Goal: Task Accomplishment & Management: Complete application form

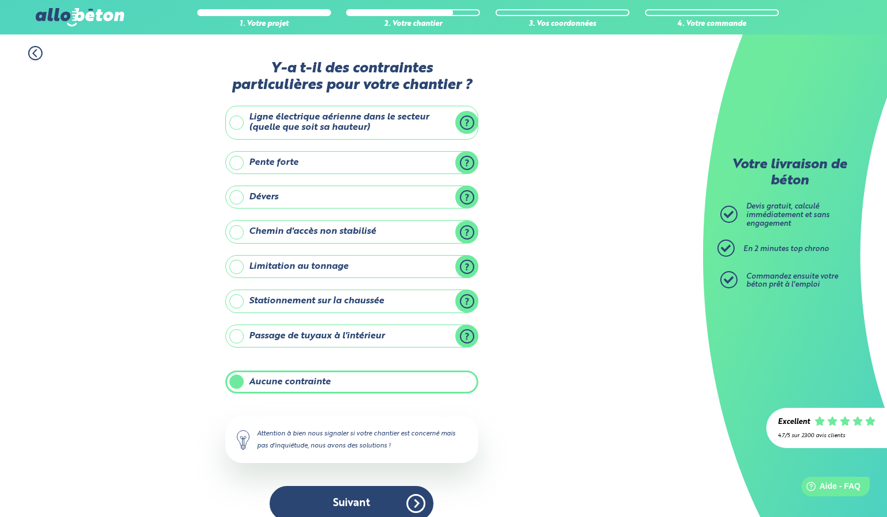
drag, startPoint x: 376, startPoint y: 499, endPoint x: 360, endPoint y: 474, distance: 29.5
click at [376, 498] on button "Suivant" at bounding box center [352, 503] width 164 height 35
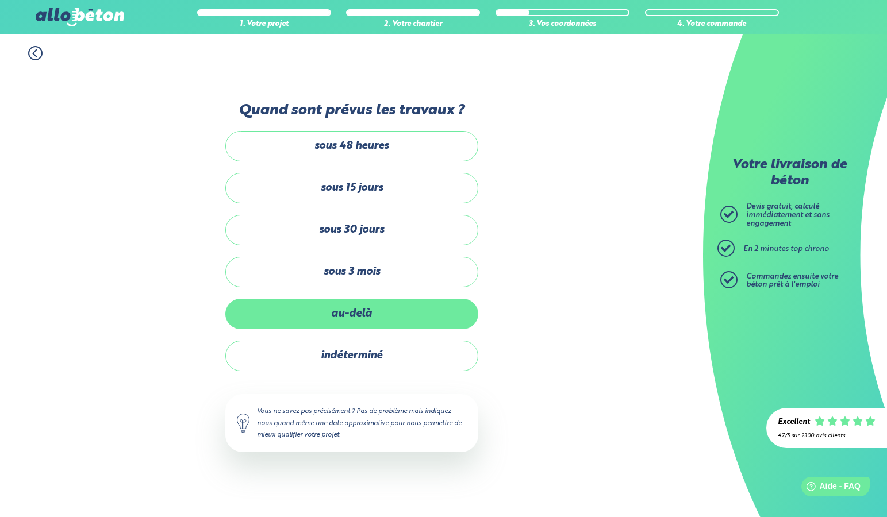
click at [344, 310] on label "au-delà" at bounding box center [351, 314] width 253 height 30
click at [0, 0] on input "au-delà" at bounding box center [0, 0] width 0 height 0
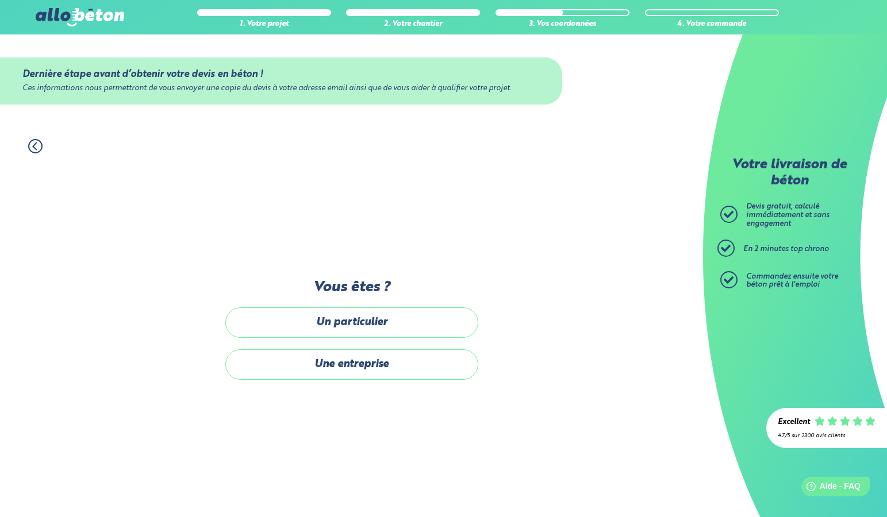
click at [345, 324] on label "Un particulier" at bounding box center [351, 322] width 253 height 30
click at [0, 0] on input "Un particulier" at bounding box center [0, 0] width 0 height 0
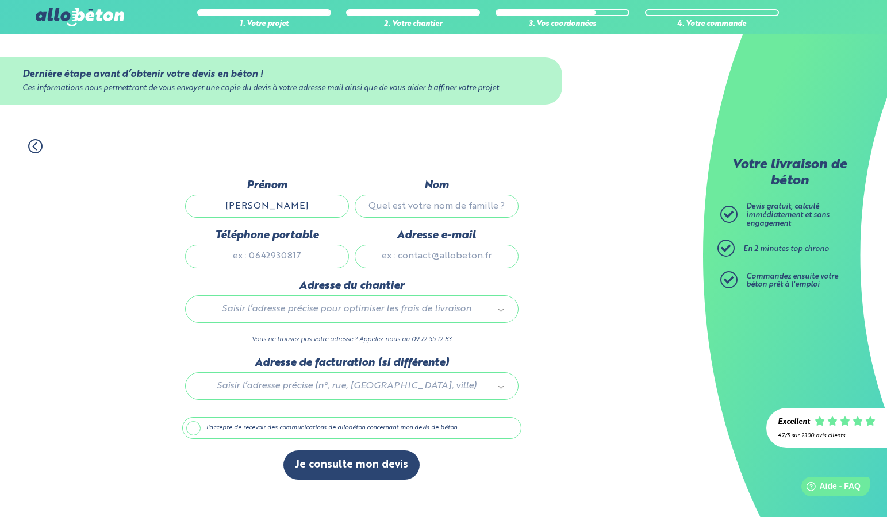
type input "[PERSON_NAME]"
type input "haussoulier"
click at [479, 157] on div "Dernière étape avant d’obtenir votre devis en béton ! Ces informations nous per…" at bounding box center [351, 335] width 339 height 364
type input "0633807779"
type input "[PERSON_NAME][EMAIL_ADDRESS][DOMAIN_NAME]"
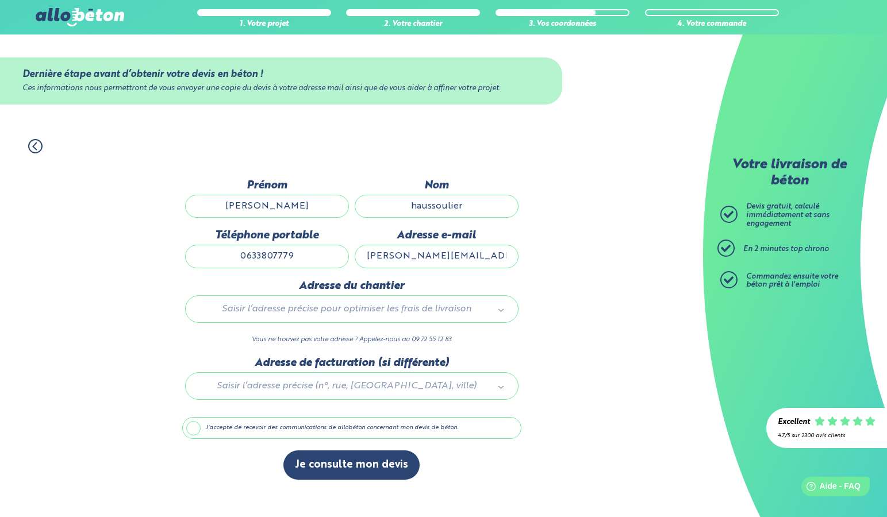
click at [362, 303] on div "Saisir l’adresse précise pour optimiser les frais de livraison" at bounding box center [351, 309] width 333 height 28
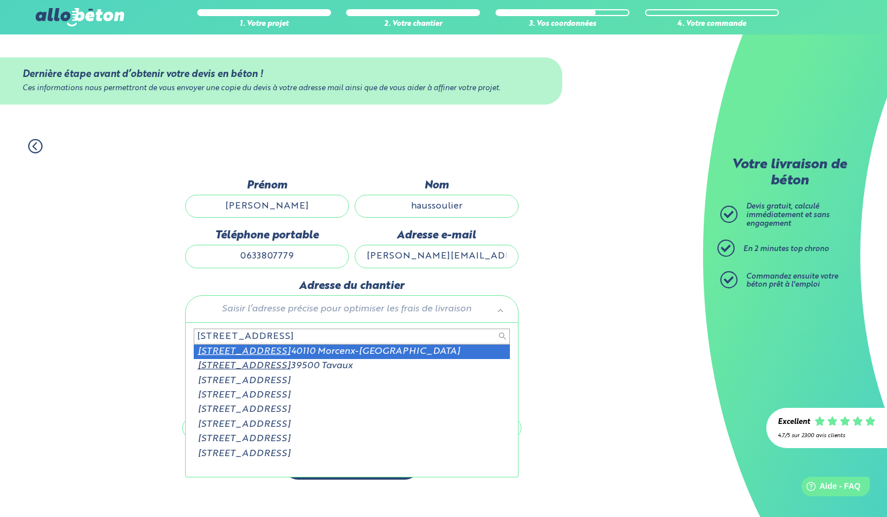
type input "[STREET_ADDRESS]"
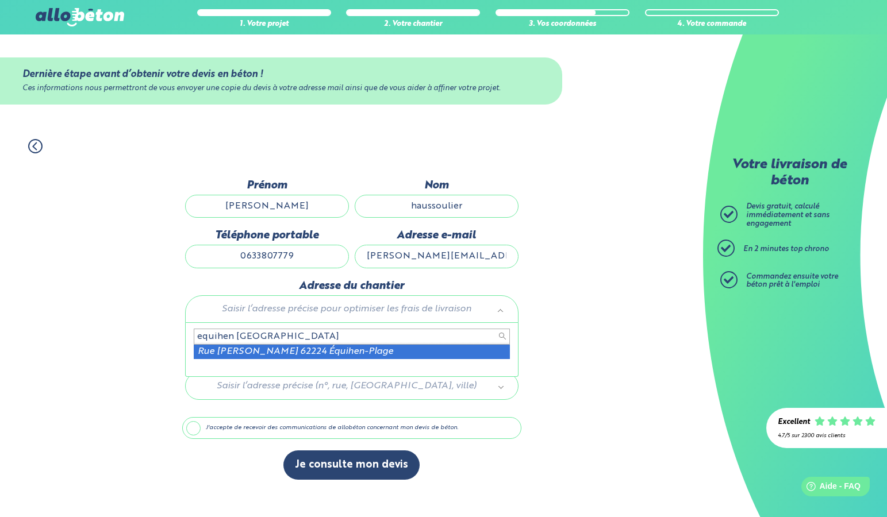
scroll to position [0, 1]
type input "equihen [GEOGRAPHIC_DATA]"
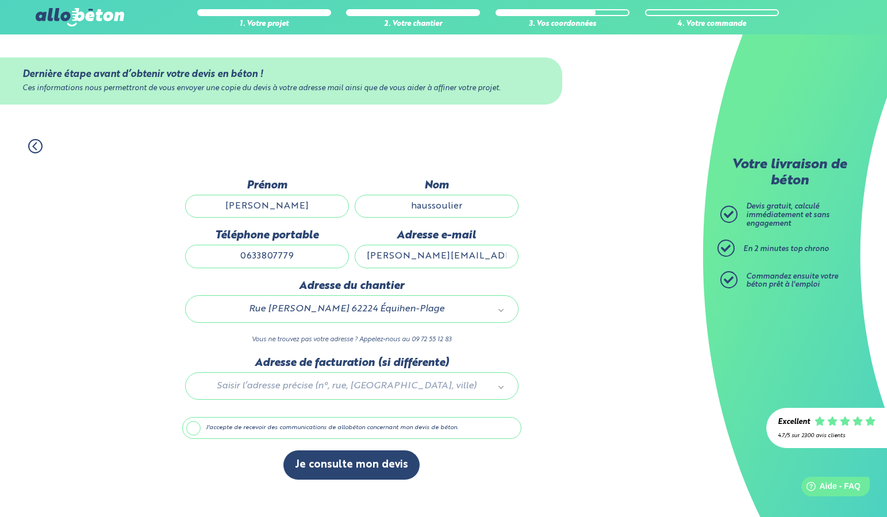
scroll to position [0, 0]
click at [328, 468] on button "Je consulte mon devis" at bounding box center [351, 465] width 136 height 29
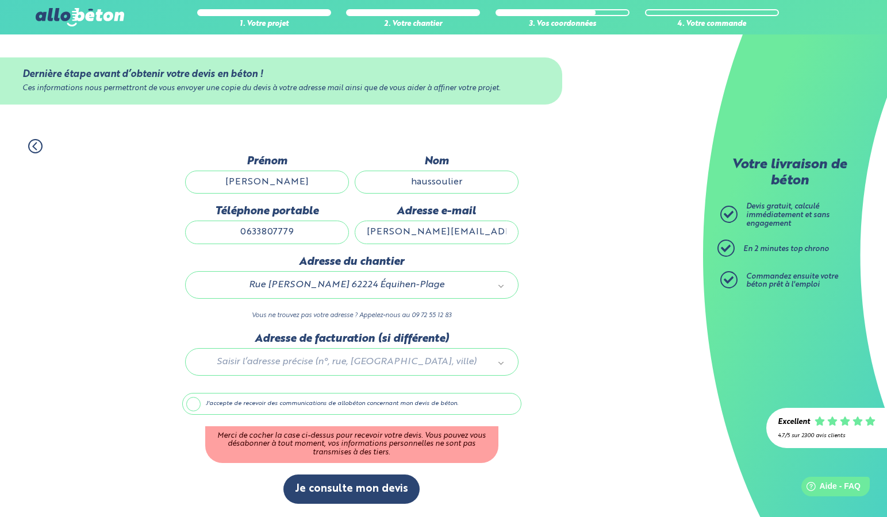
click at [191, 407] on label "J'accepte de recevoir des communications de allobéton concernant mon devis de b…" at bounding box center [351, 404] width 339 height 22
click at [0, 0] on input "J'accepte de recevoir des communications de allobéton concernant mon devis de b…" at bounding box center [0, 0] width 0 height 0
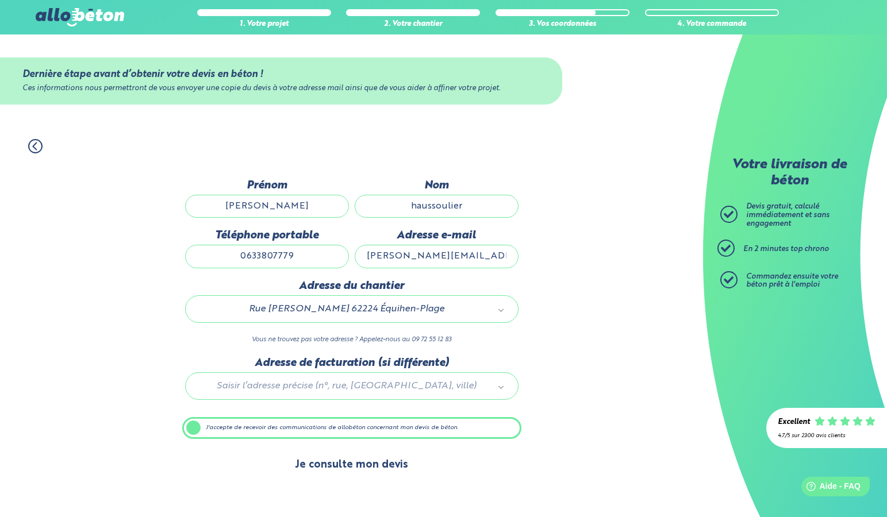
click at [324, 475] on button "Je consulte mon devis" at bounding box center [351, 465] width 136 height 29
